Goal: Information Seeking & Learning: Learn about a topic

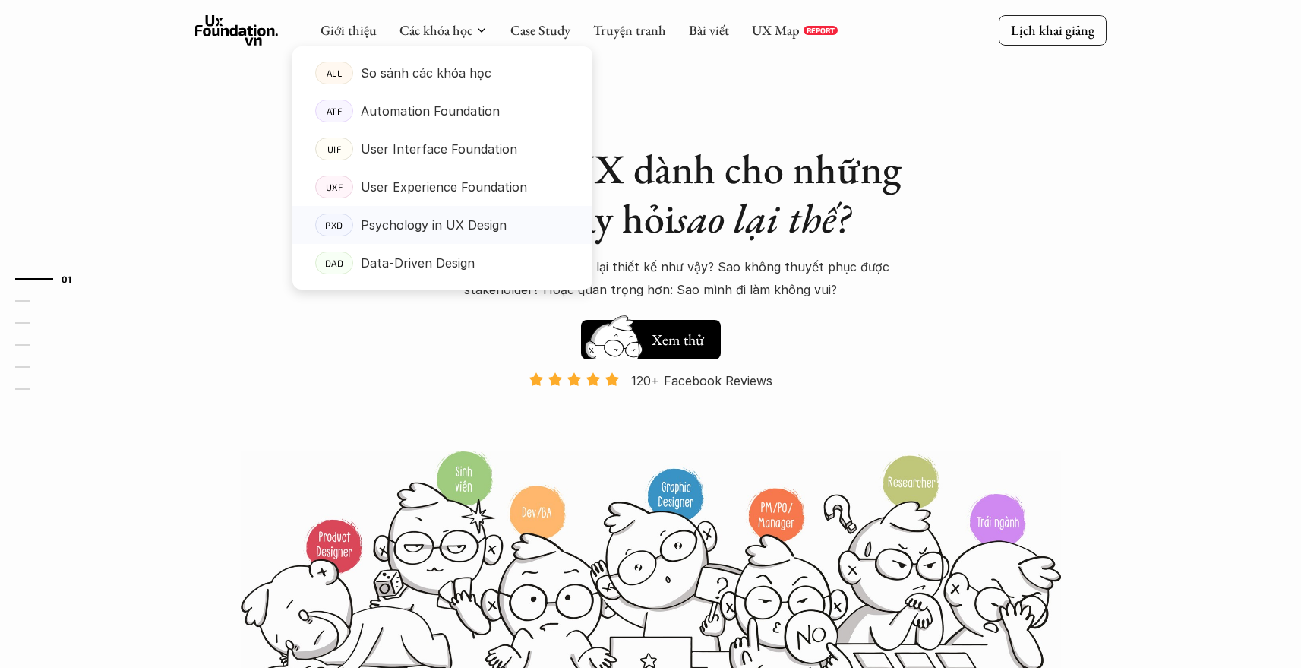
click at [471, 224] on p "Psychology in UX Design" at bounding box center [434, 224] width 146 height 23
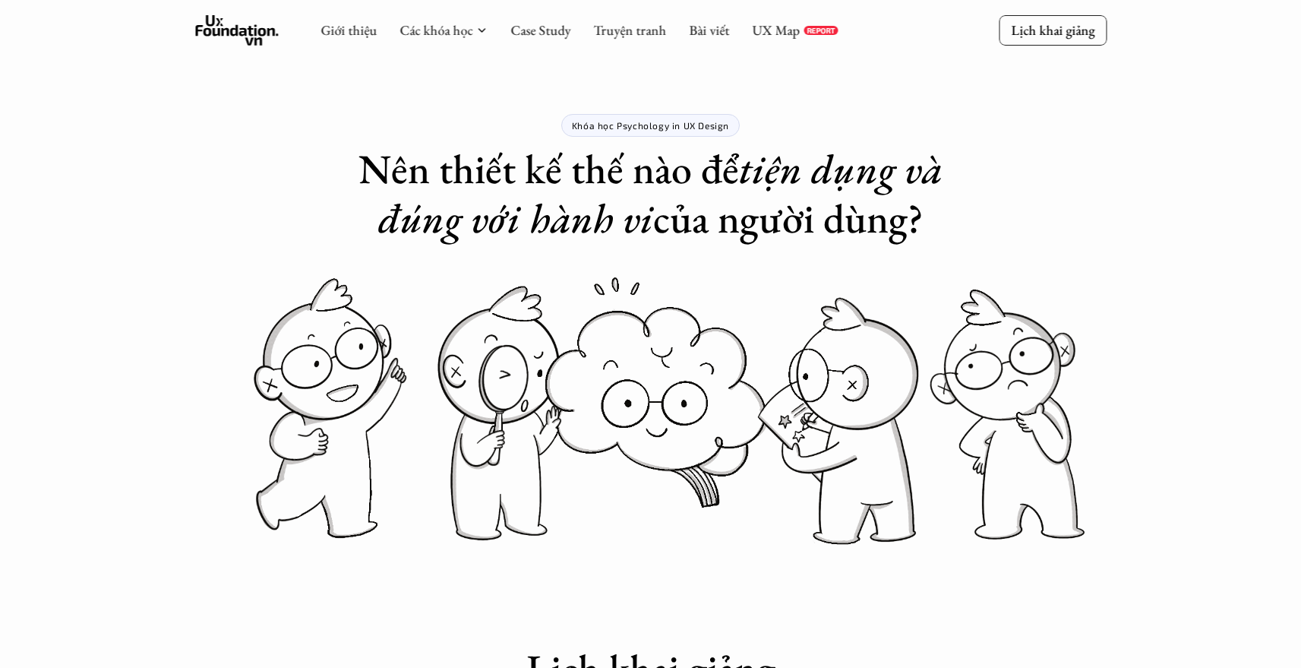
click at [617, 123] on p "Khóa học Psychology in UX Design" at bounding box center [650, 125] width 157 height 11
drag, startPoint x: 618, startPoint y: 124, endPoint x: 725, endPoint y: 124, distance: 107.1
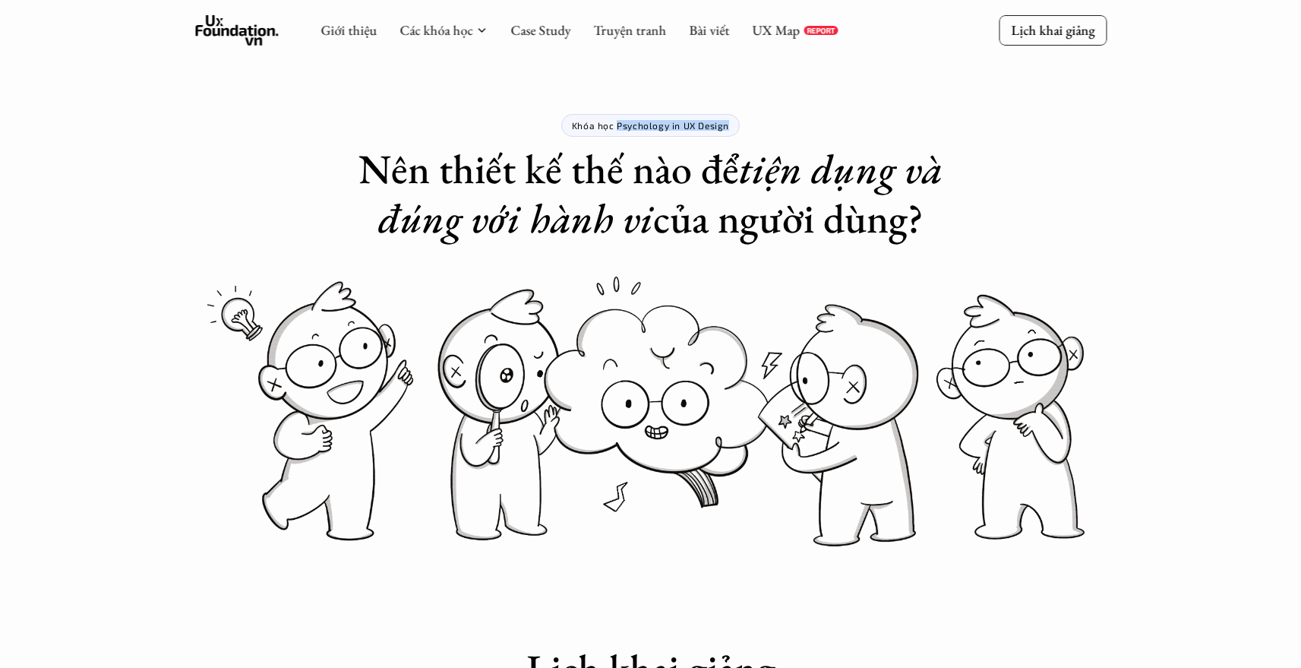
click at [725, 124] on p "Khóa học Psychology in UX Design" at bounding box center [650, 125] width 157 height 11
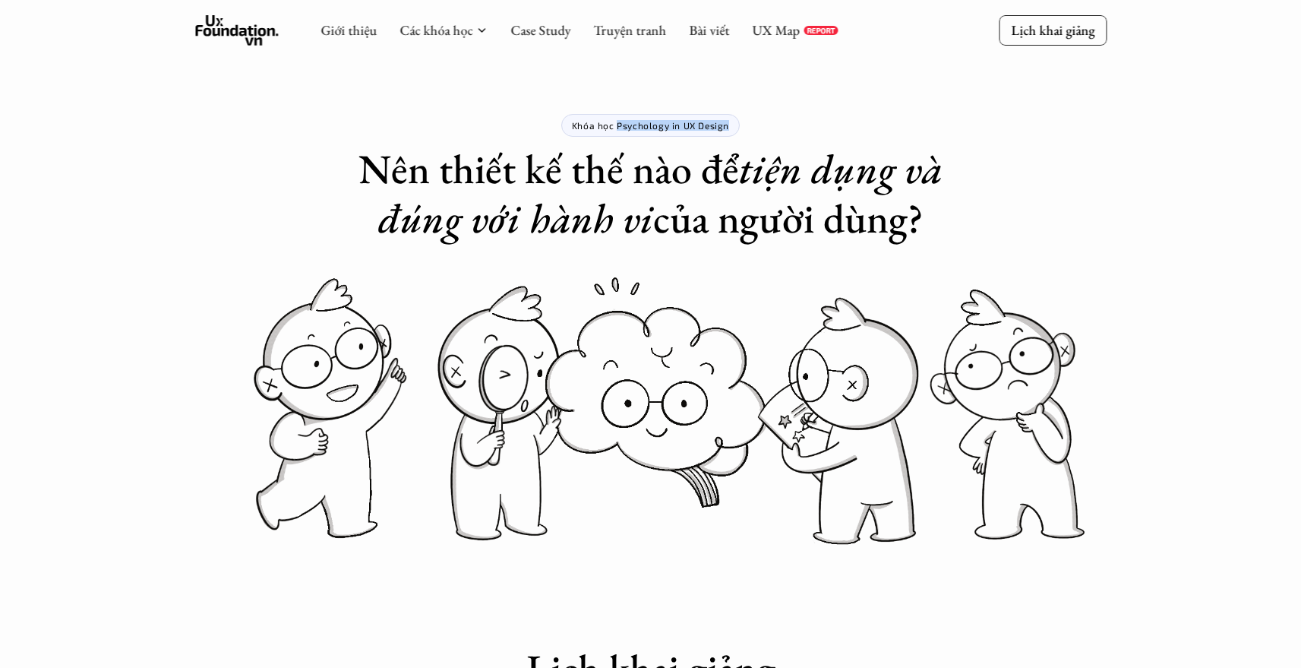
copy p "Psychology in UX Design"
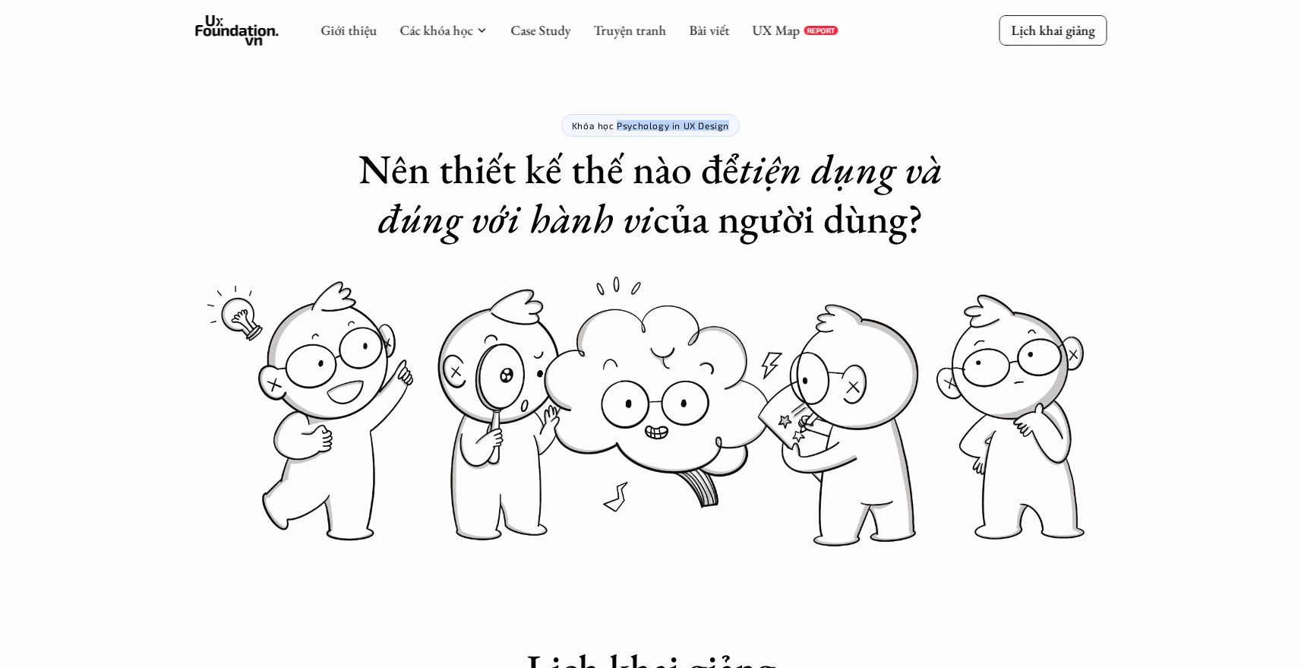
click at [617, 298] on img at bounding box center [650, 412] width 911 height 279
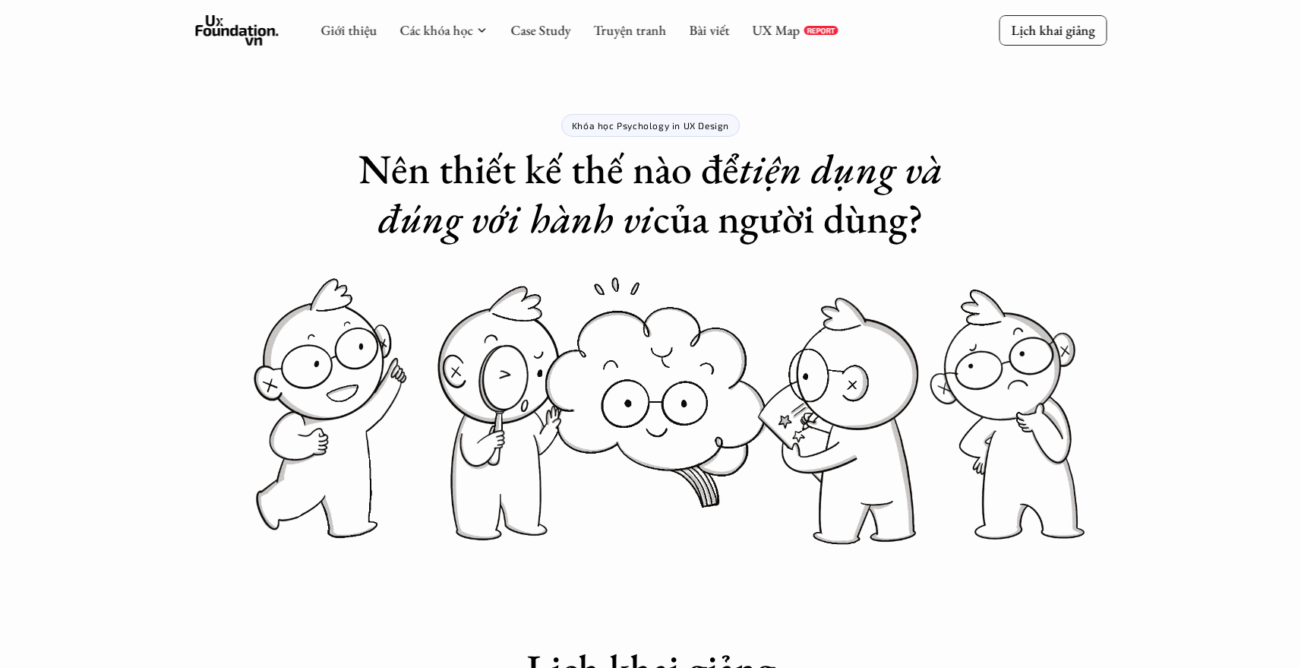
click at [926, 207] on h1 "Nên thiết kế thế nào để tiện dụng và đúng với hành vi của người dùng?" at bounding box center [651, 193] width 608 height 99
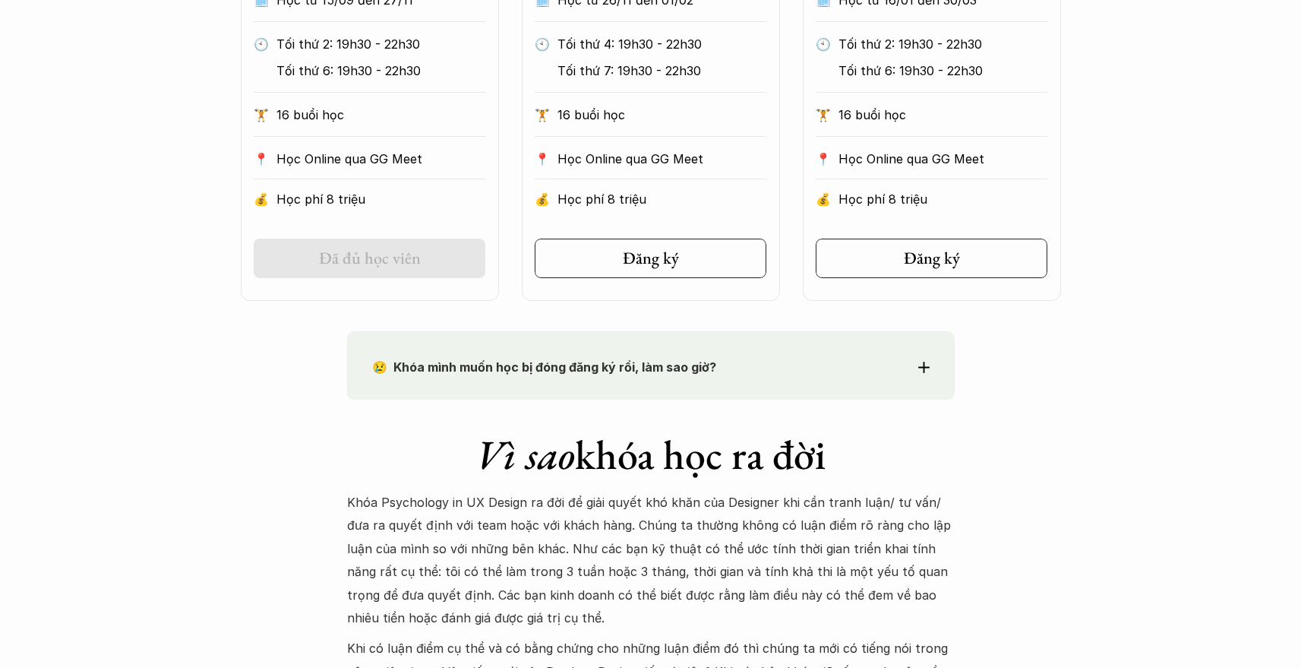
scroll to position [1308, 0]
